Goal: Task Accomplishment & Management: Complete application form

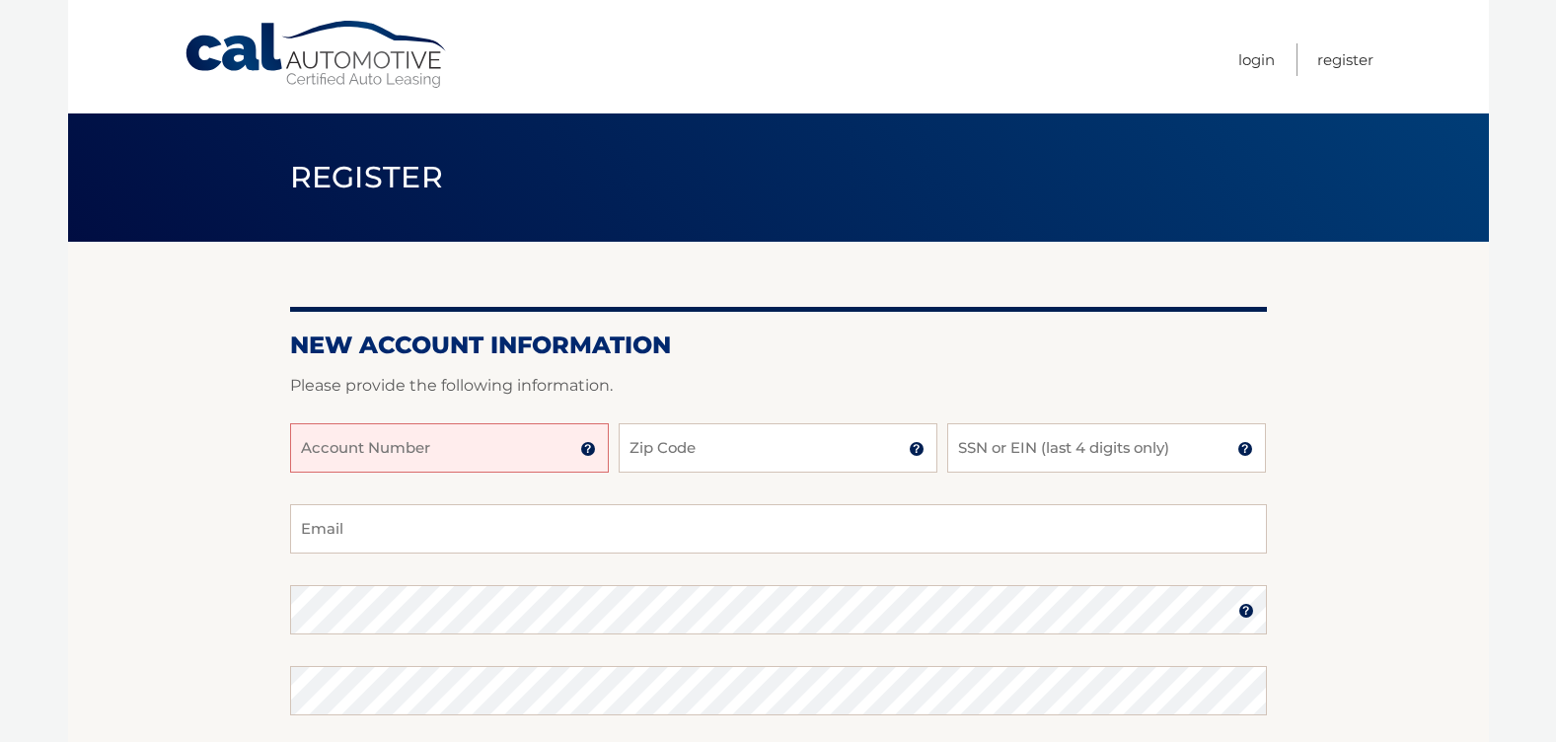
click at [301, 450] on input "Account Number" at bounding box center [449, 447] width 319 height 49
type input "44455532810"
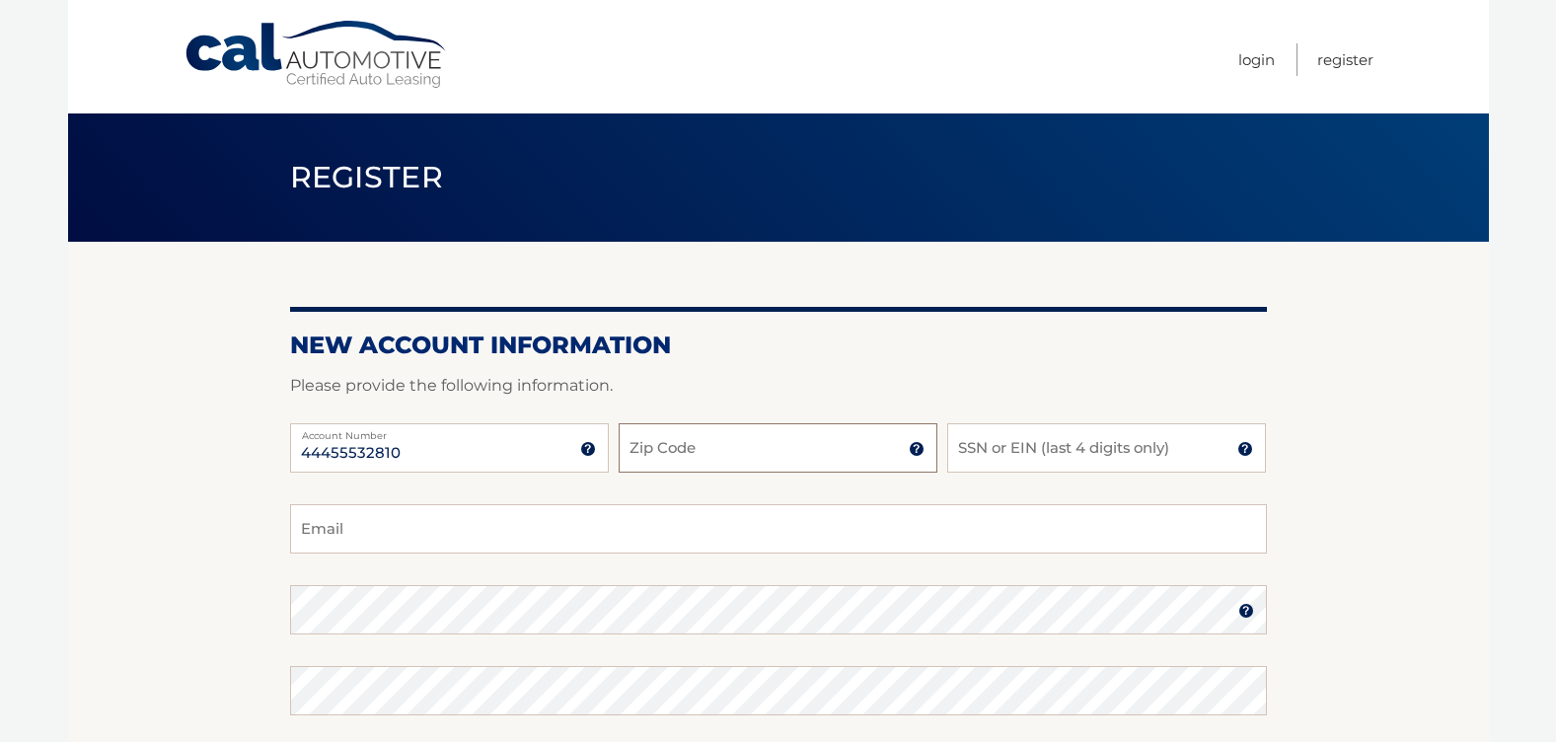
click at [642, 444] on input "Zip Code" at bounding box center [778, 447] width 319 height 49
type input "11003"
click at [956, 447] on input "SSN or EIN (last 4 digits only)" at bounding box center [1106, 447] width 319 height 49
type input "5243"
click at [307, 532] on input "Email" at bounding box center [778, 528] width 977 height 49
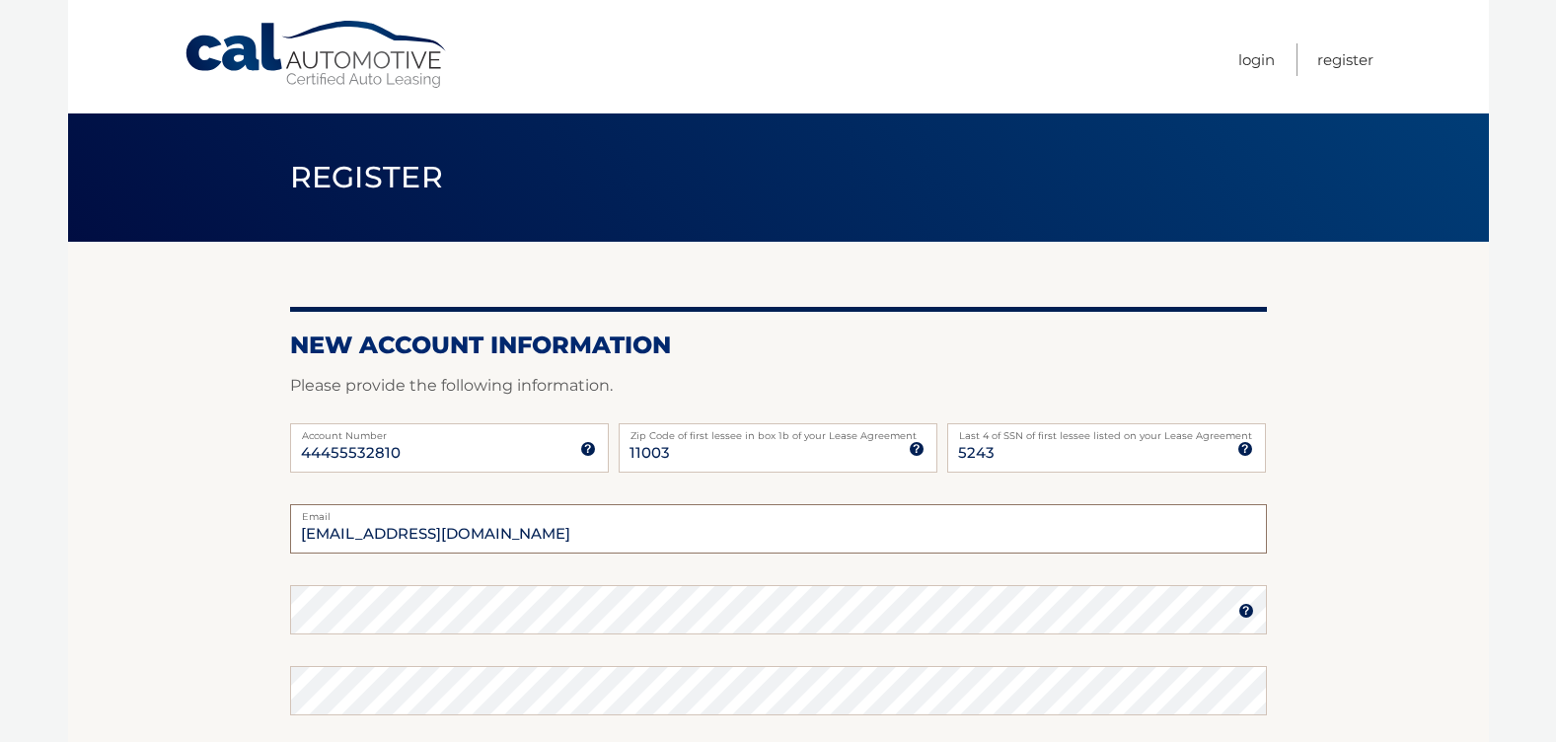
type input "[EMAIL_ADDRESS][DOMAIN_NAME]"
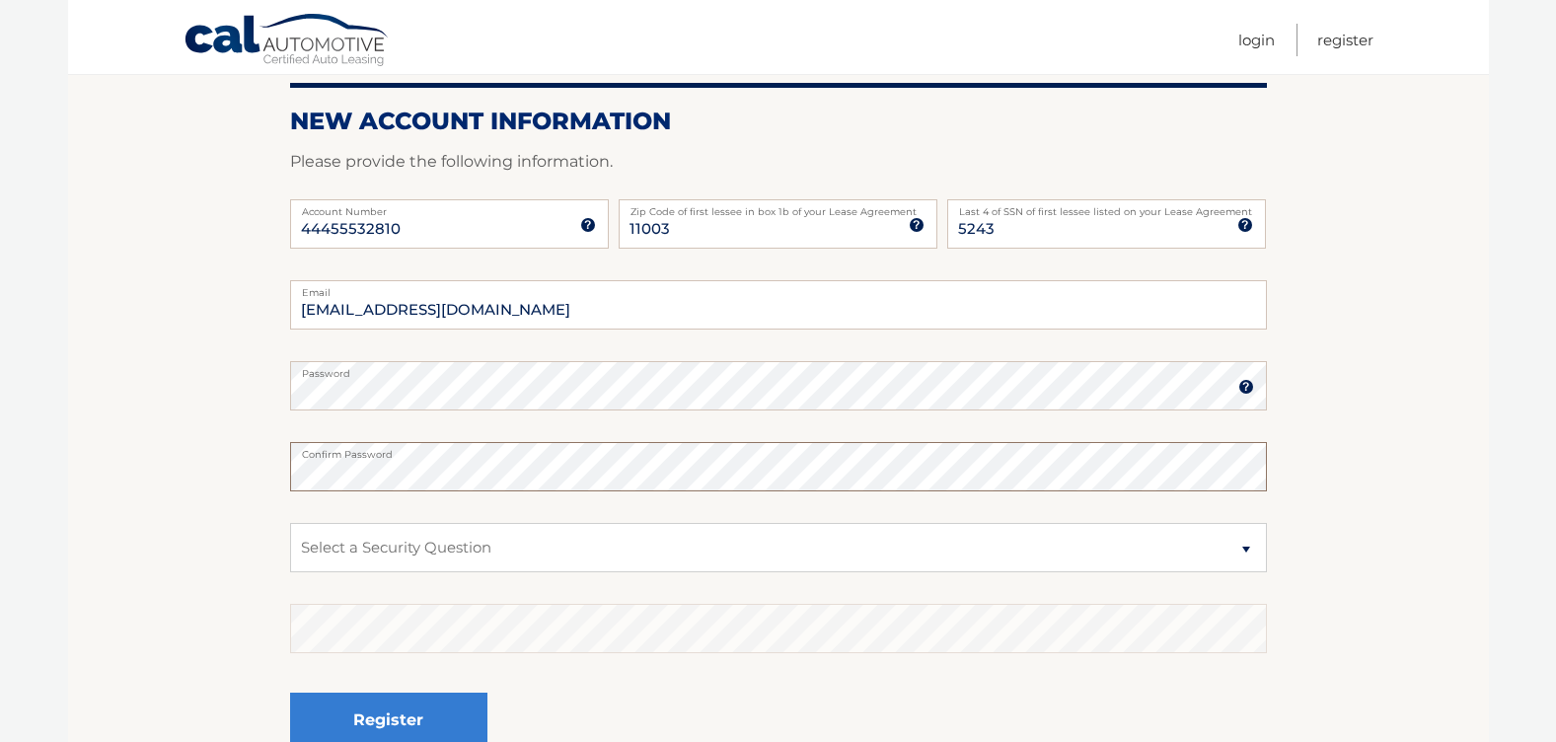
scroll to position [303, 0]
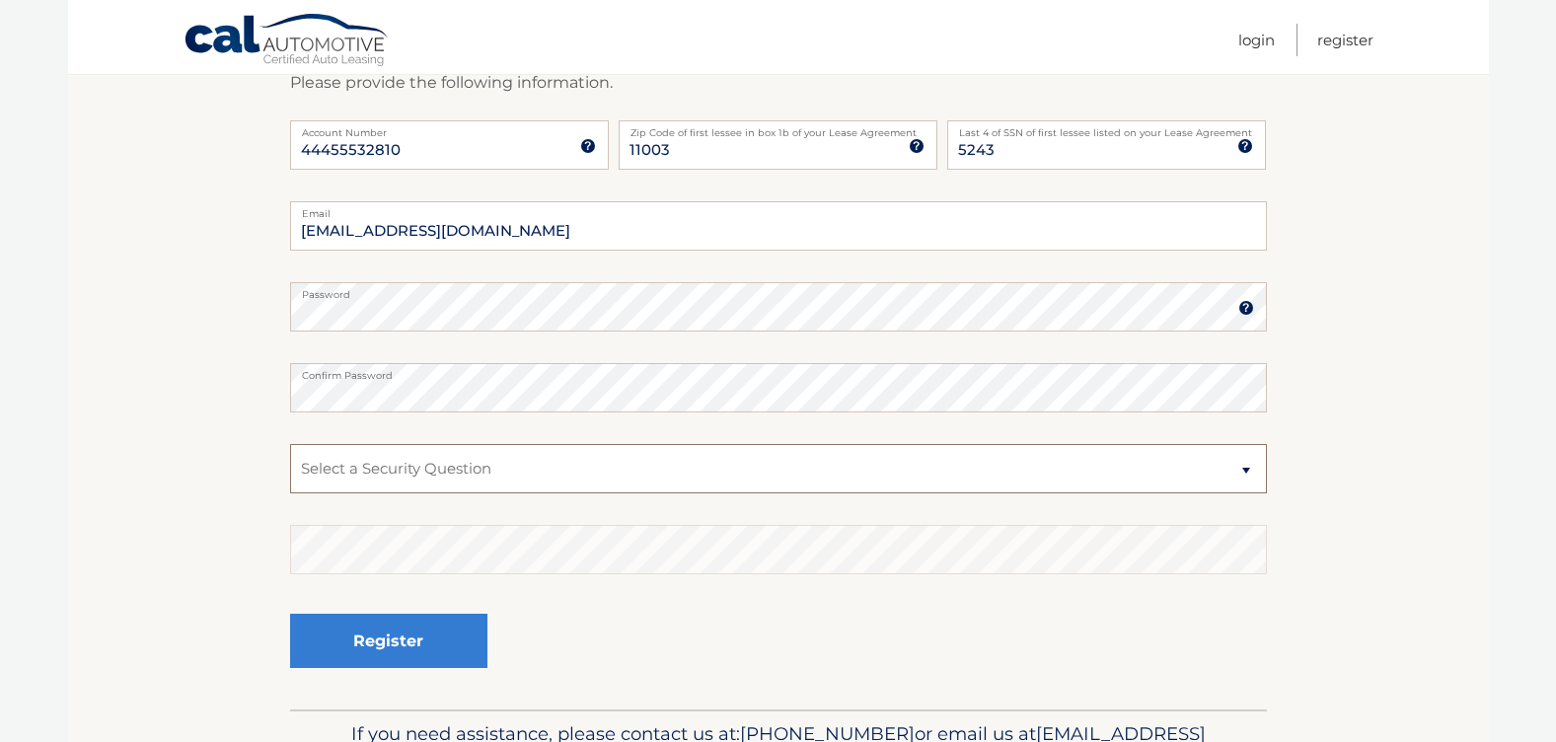
click at [1151, 459] on select "Select a Security Question What was the name of your elementary school? What is…" at bounding box center [778, 468] width 977 height 49
select select "3"
click at [290, 444] on select "Select a Security Question What was the name of your elementary school? What is…" at bounding box center [778, 468] width 977 height 49
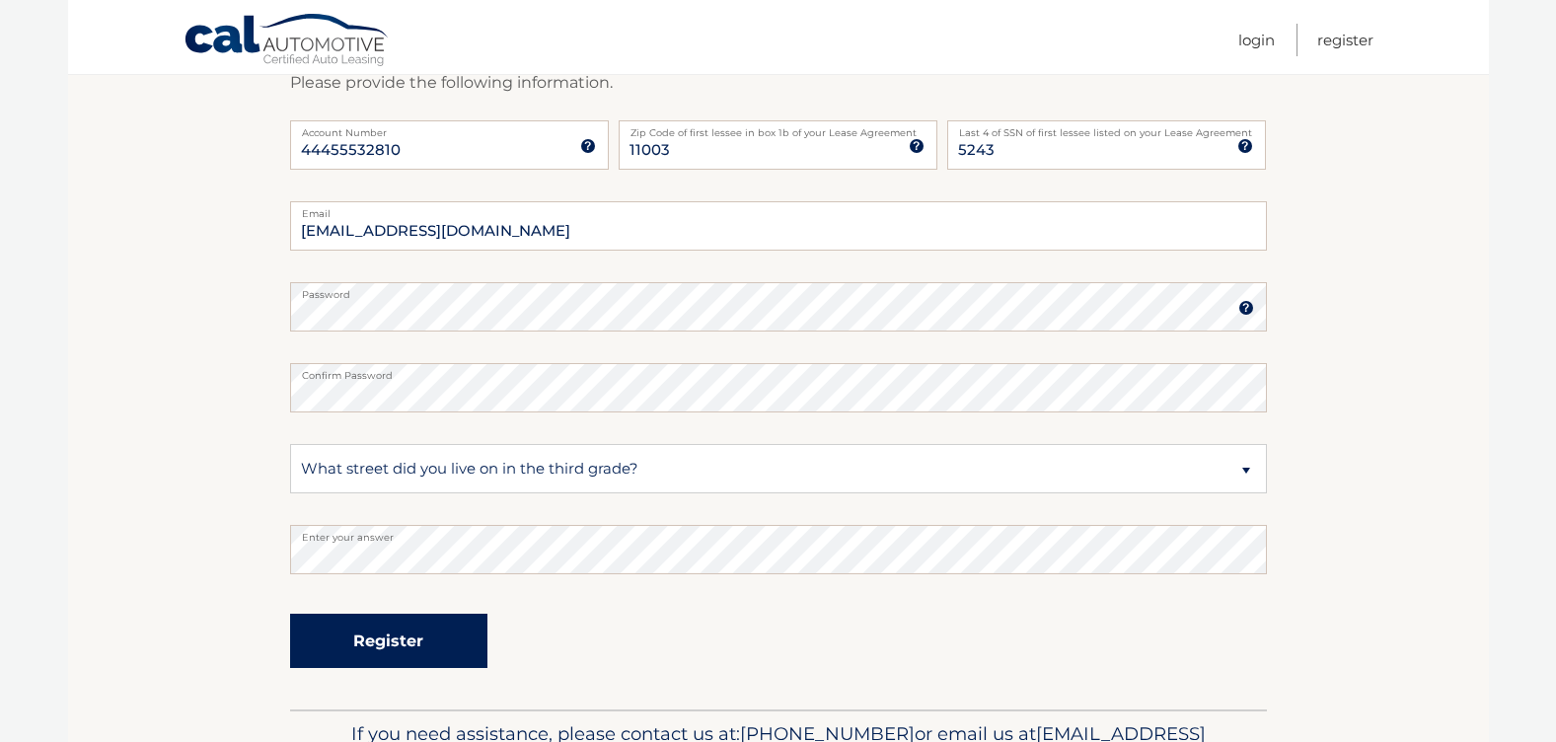
click at [353, 638] on button "Register" at bounding box center [388, 641] width 197 height 54
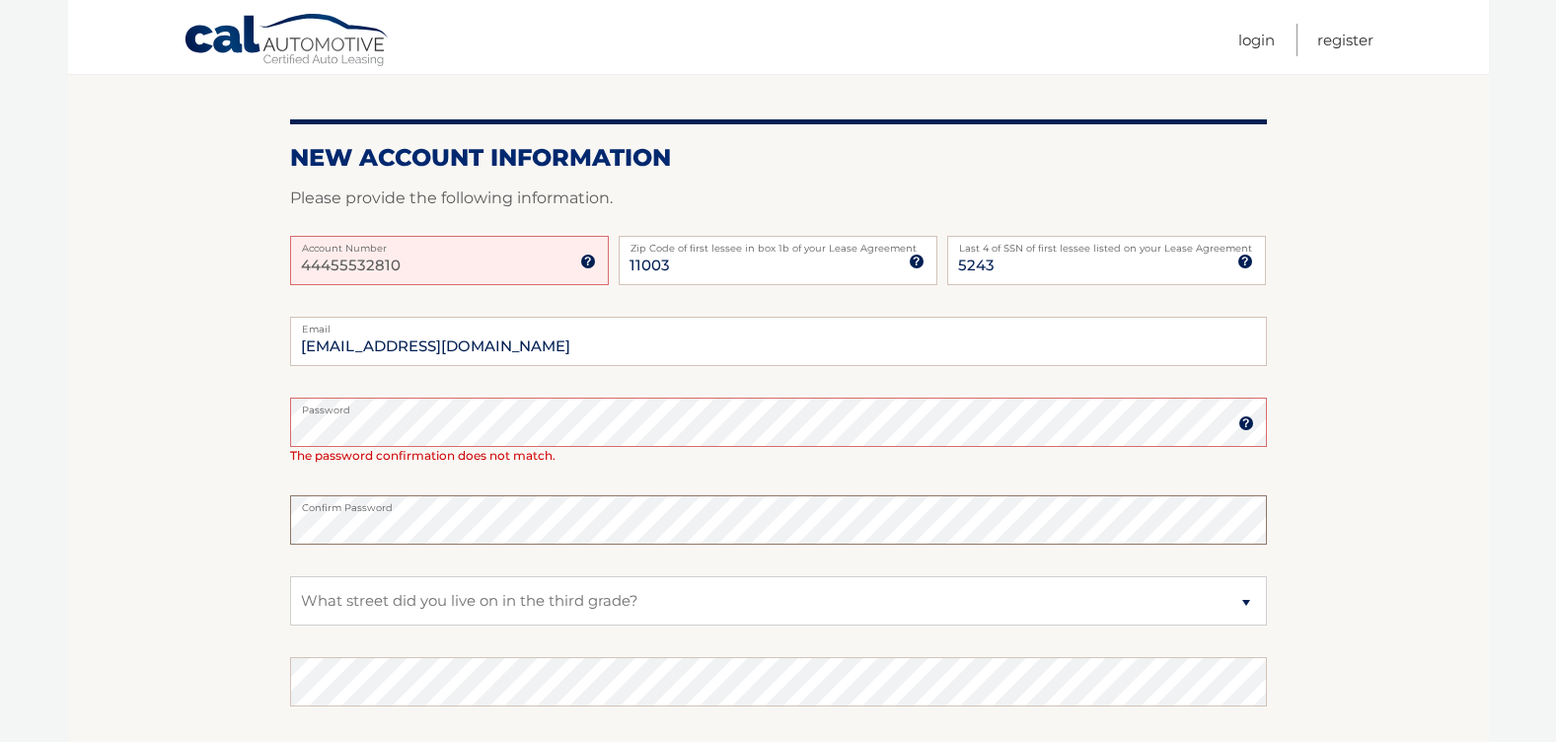
scroll to position [316, 0]
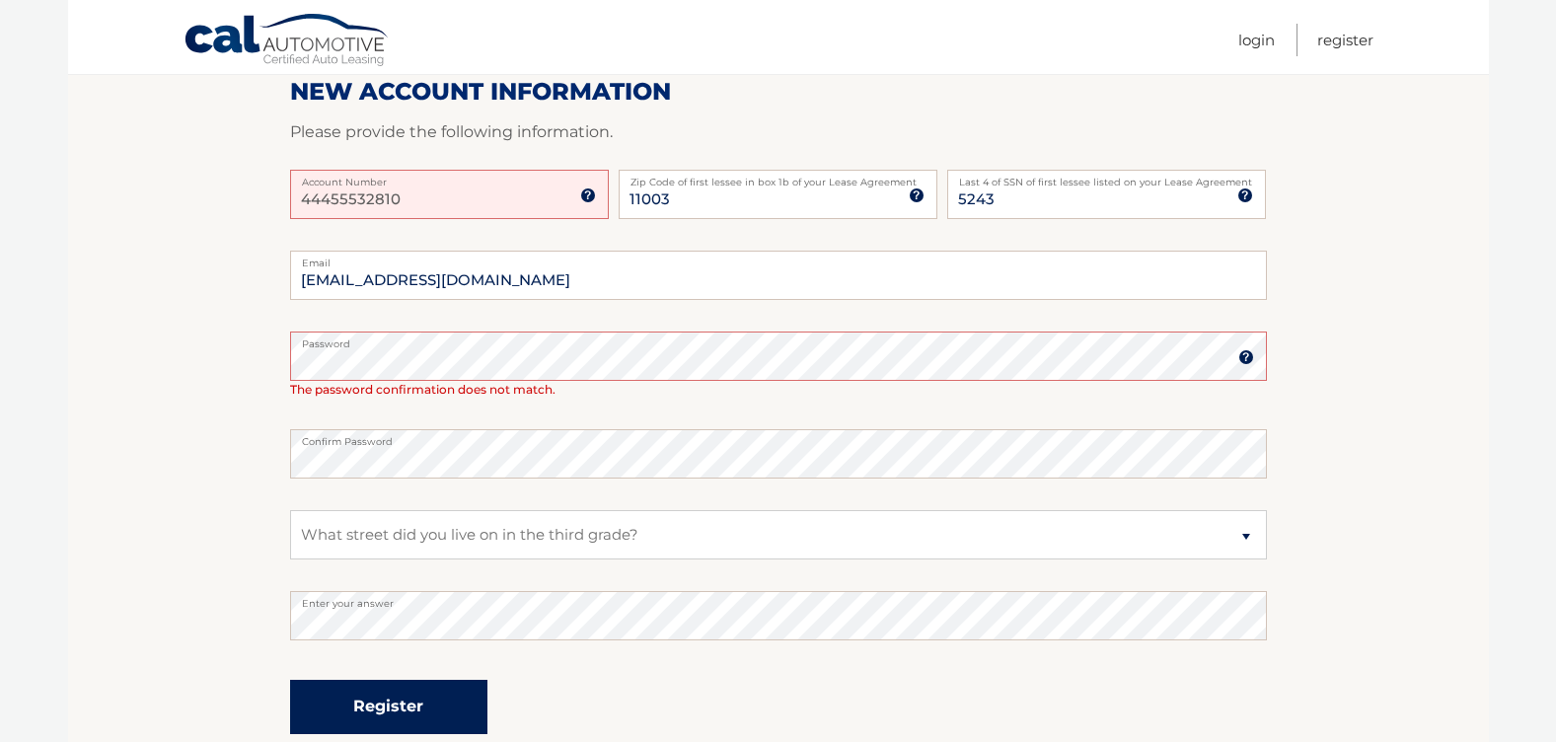
click at [313, 718] on button "Register" at bounding box center [388, 707] width 197 height 54
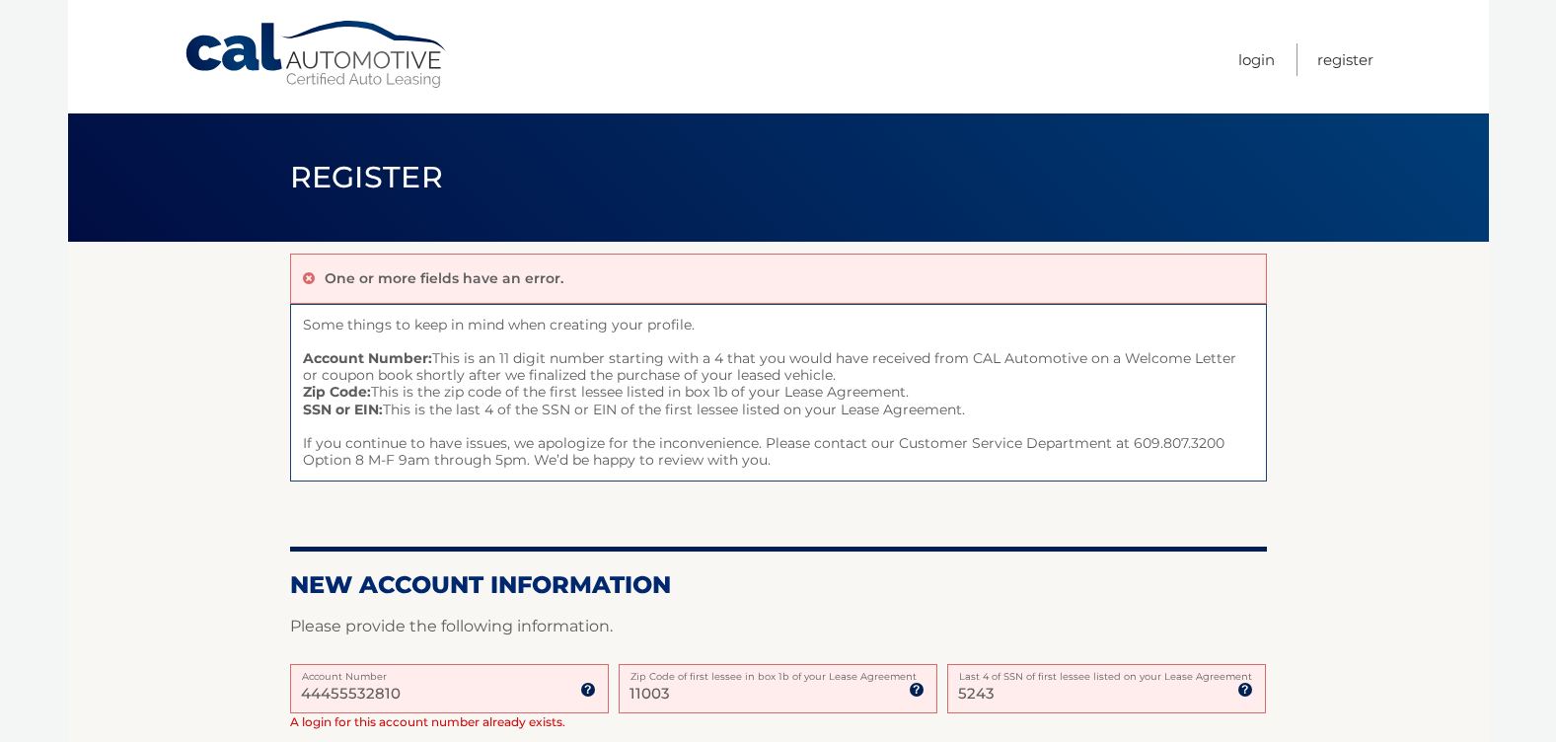
click at [71, 684] on section "One or more fields have an error. Some things to keep in mind when creating you…" at bounding box center [778, 756] width 1421 height 1028
